Goal: Navigation & Orientation: Find specific page/section

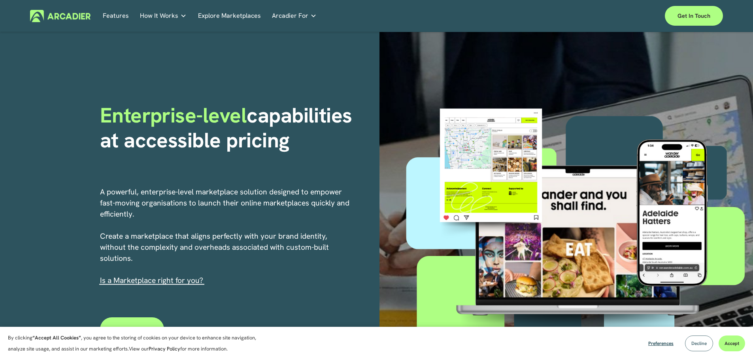
click at [702, 346] on span "Decline" at bounding box center [699, 343] width 15 height 6
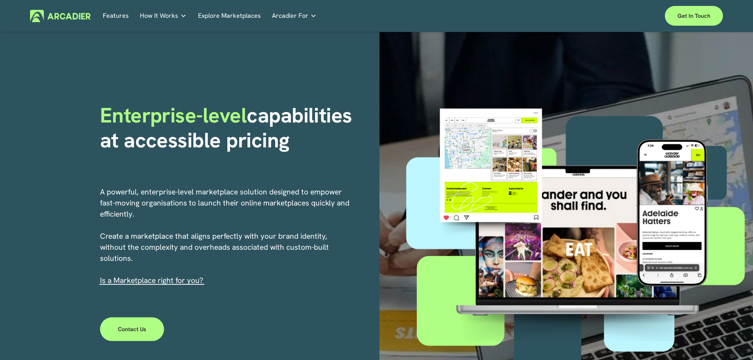
click at [233, 15] on link "Explore Marketplaces" at bounding box center [229, 16] width 63 height 12
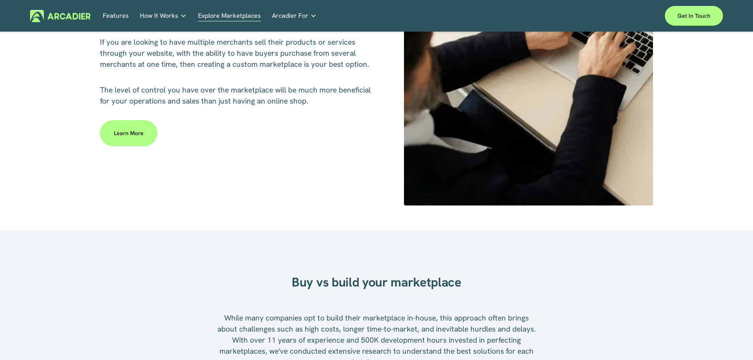
scroll to position [435, 0]
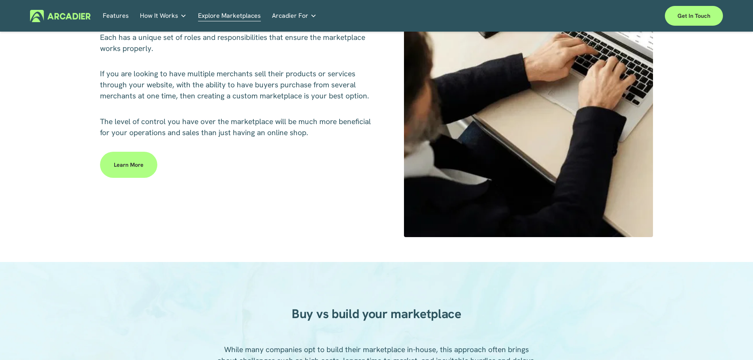
click at [56, 16] on img at bounding box center [60, 16] width 61 height 12
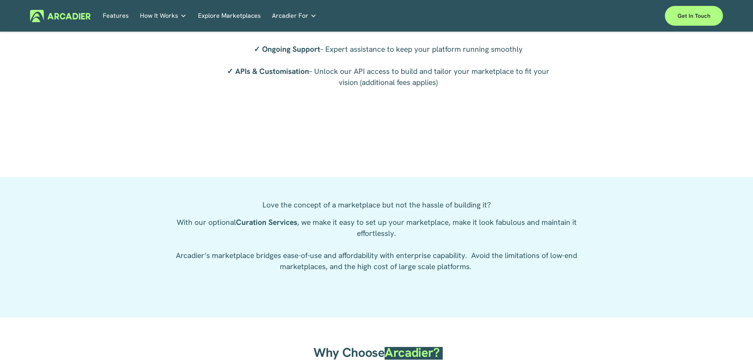
scroll to position [1542, 0]
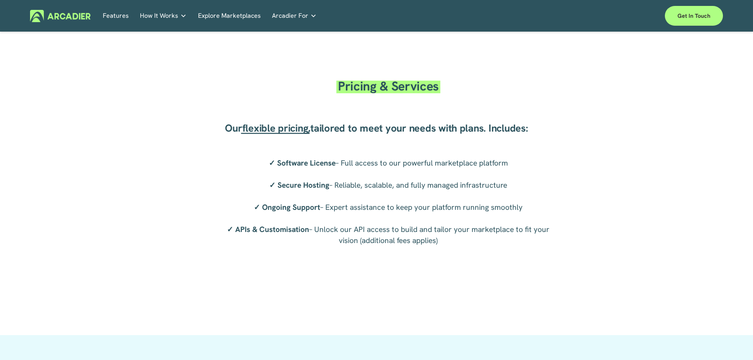
click at [394, 91] on span "Pricing & Services" at bounding box center [388, 86] width 101 height 17
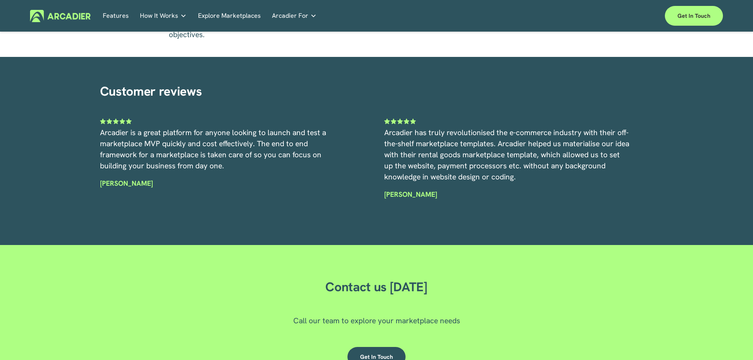
scroll to position [2388, 0]
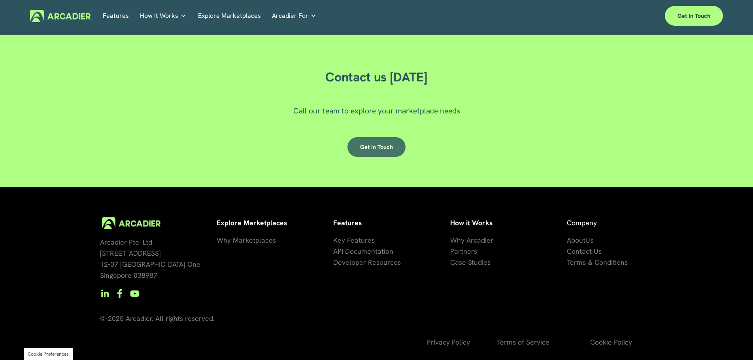
click at [390, 146] on link "Get in touch" at bounding box center [377, 147] width 58 height 20
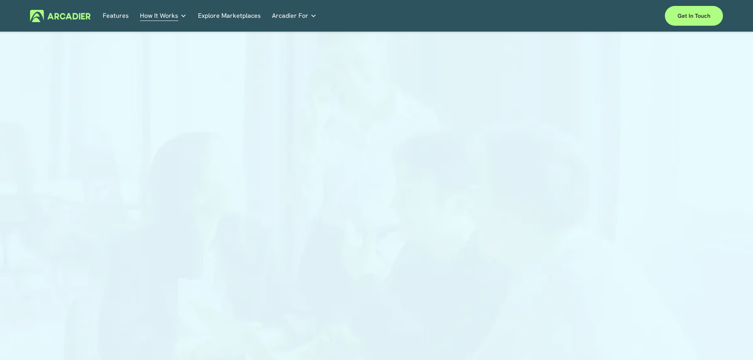
click at [226, 15] on link "Explore Marketplaces" at bounding box center [229, 16] width 63 height 12
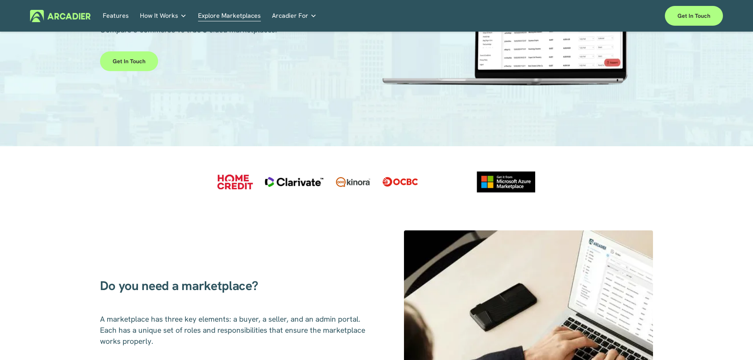
scroll to position [277, 0]
